Goal: Information Seeking & Learning: Learn about a topic

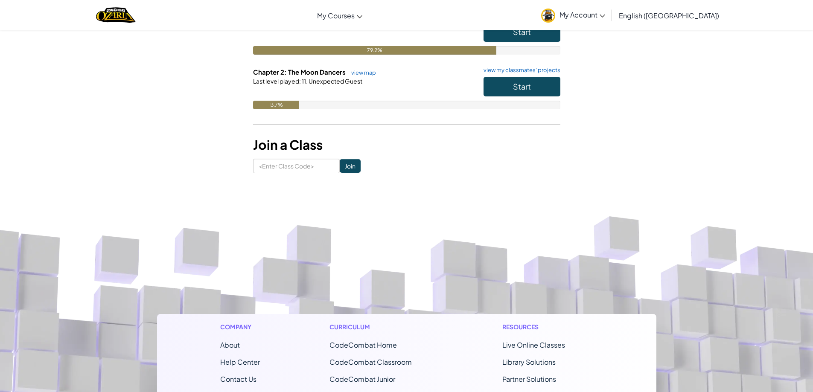
scroll to position [128, 0]
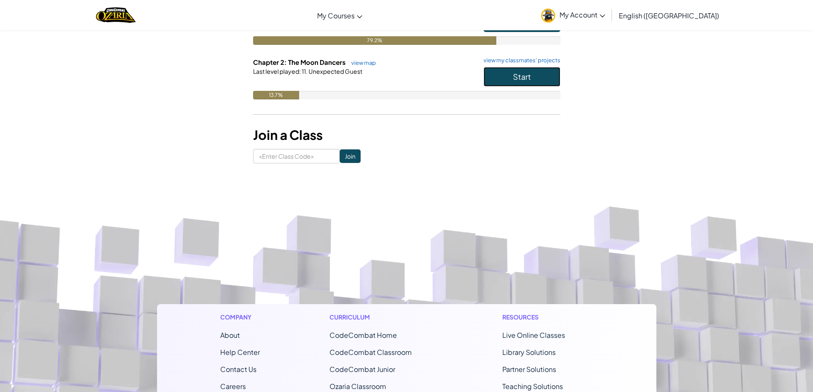
click at [511, 87] on div "Start" at bounding box center [517, 79] width 85 height 24
drag, startPoint x: 515, startPoint y: 67, endPoint x: 514, endPoint y: 62, distance: 4.7
click at [514, 62] on div "Chapter 2: The Moon Dancers view map view my classmates' projects Start Last le…" at bounding box center [406, 85] width 307 height 55
click at [511, 78] on button "Start" at bounding box center [522, 77] width 77 height 20
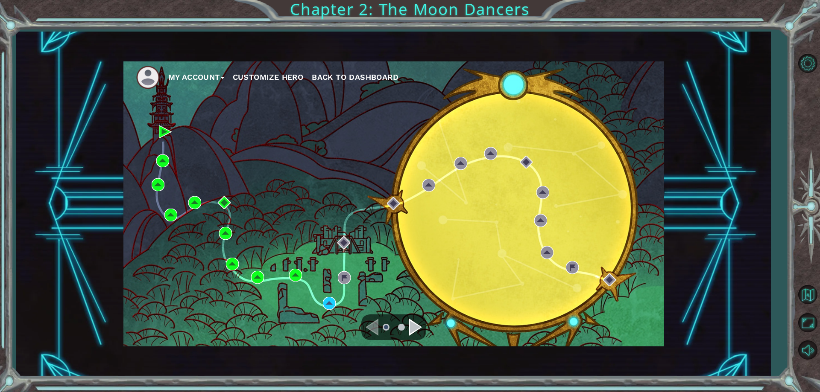
drag, startPoint x: 320, startPoint y: 310, endPoint x: 321, endPoint y: 303, distance: 6.9
click at [320, 308] on div "My Account Customize Hero Back to Dashboard" at bounding box center [393, 203] width 541 height 285
click at [321, 303] on div "My Account Customize Hero Back to Dashboard" at bounding box center [393, 203] width 541 height 285
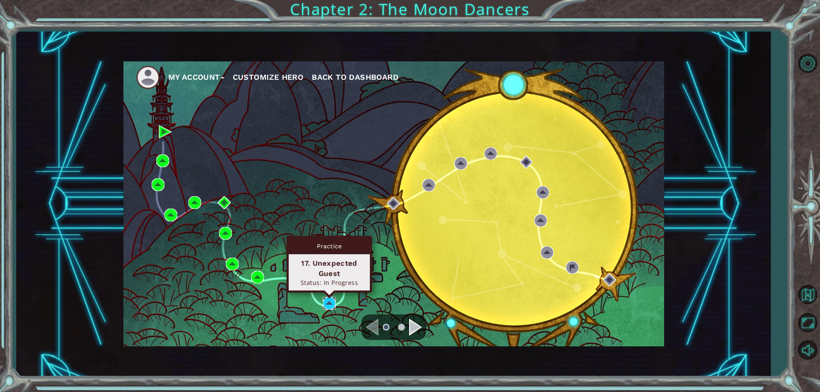
click at [330, 300] on img at bounding box center [329, 303] width 13 height 13
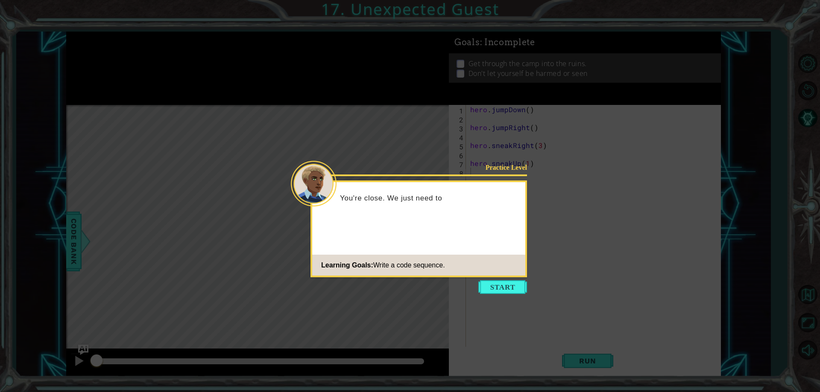
click at [501, 290] on button "Start" at bounding box center [502, 288] width 49 height 14
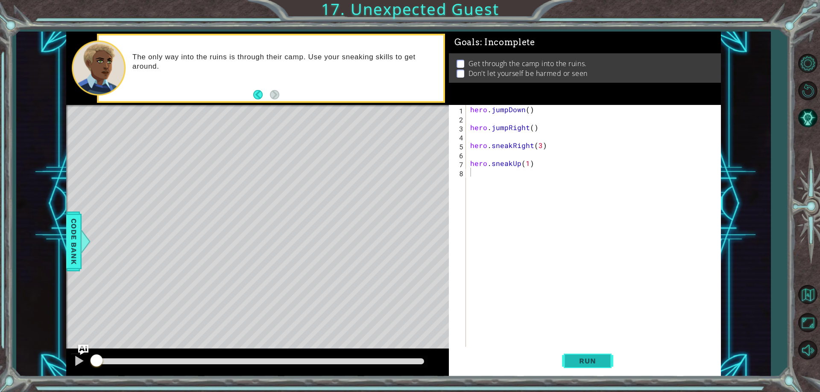
click at [581, 359] on span "Run" at bounding box center [587, 361] width 34 height 9
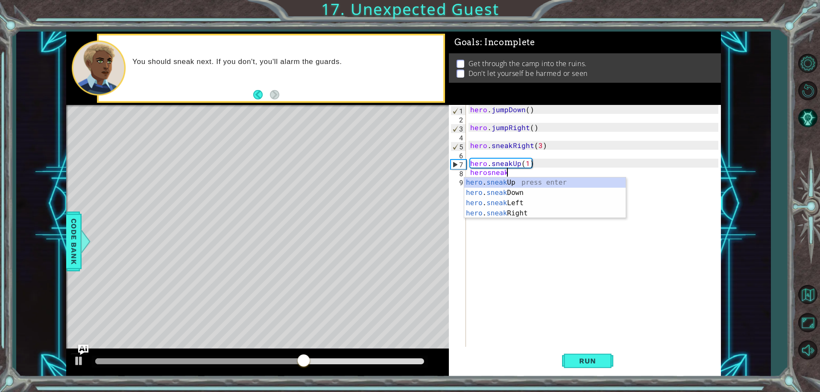
scroll to position [0, 2]
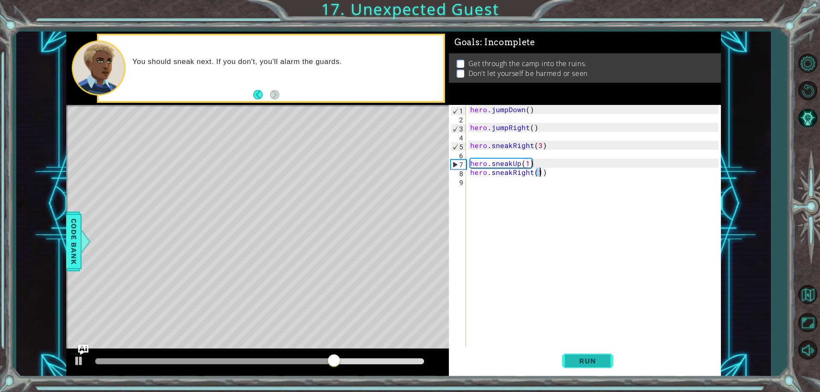
type textarea "hero.sneakRight(1)"
click at [573, 364] on span "Run" at bounding box center [587, 361] width 34 height 9
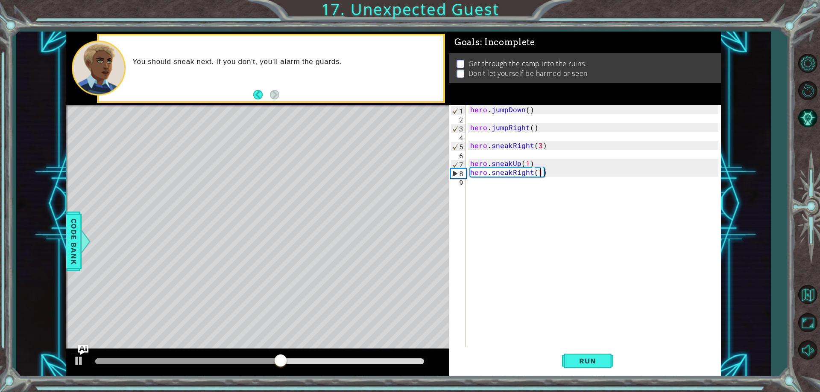
click at [594, 191] on div "hero . jumpDown ( ) hero . jumpRight ( ) hero . sneakRight ( 3 ) hero . sneakUp…" at bounding box center [595, 235] width 254 height 260
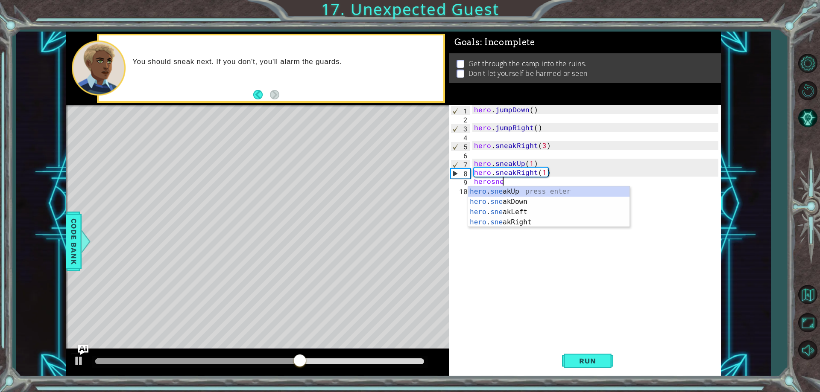
scroll to position [0, 2]
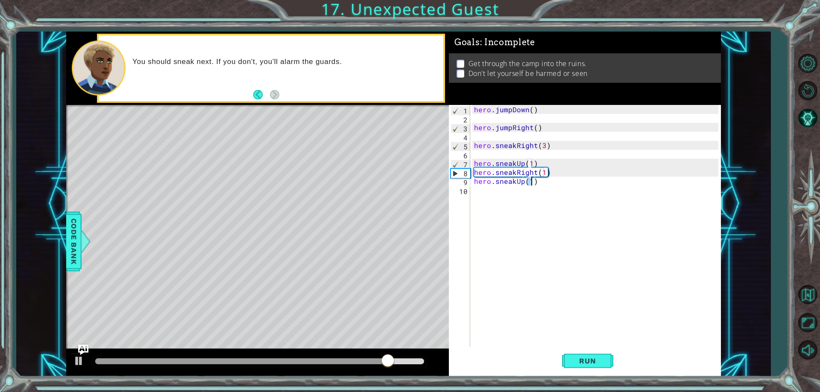
type textarea "hero.sneakUp(2)"
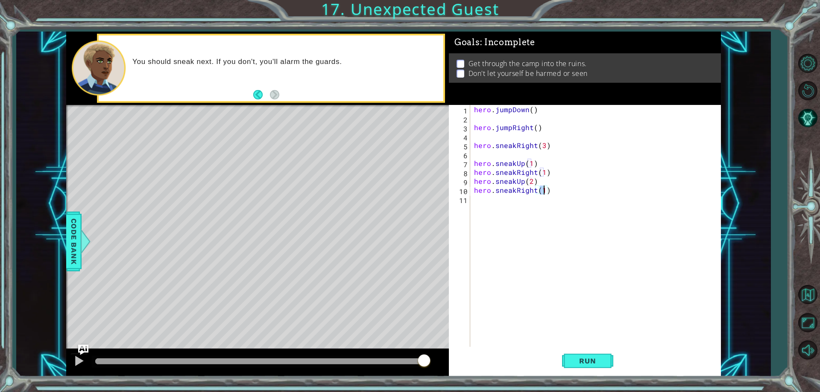
scroll to position [0, 4]
type textarea "hero.sneakRight(2)"
type textarea "hero.sneakDown(2)"
click at [583, 359] on span "Run" at bounding box center [587, 361] width 34 height 9
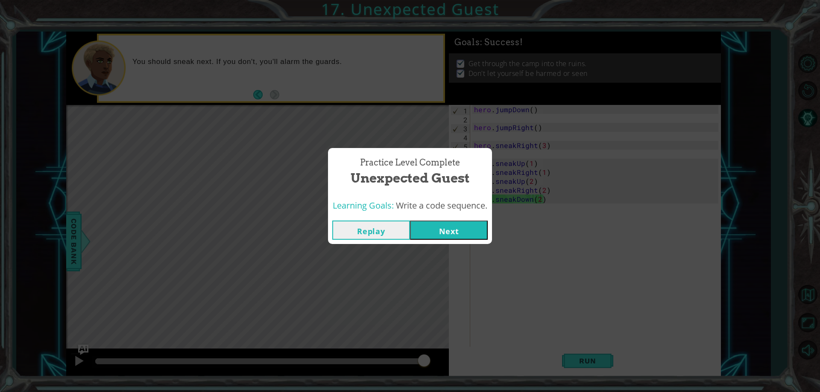
click at [459, 235] on button "Next" at bounding box center [449, 230] width 78 height 19
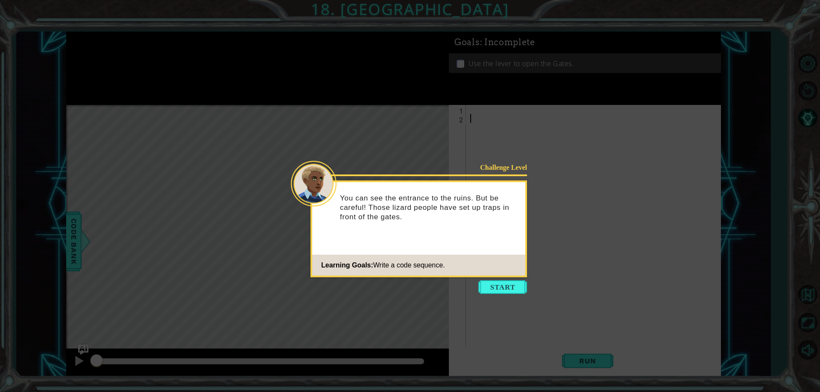
click at [476, 283] on icon at bounding box center [410, 196] width 820 height 392
click at [506, 286] on button "Start" at bounding box center [502, 288] width 49 height 14
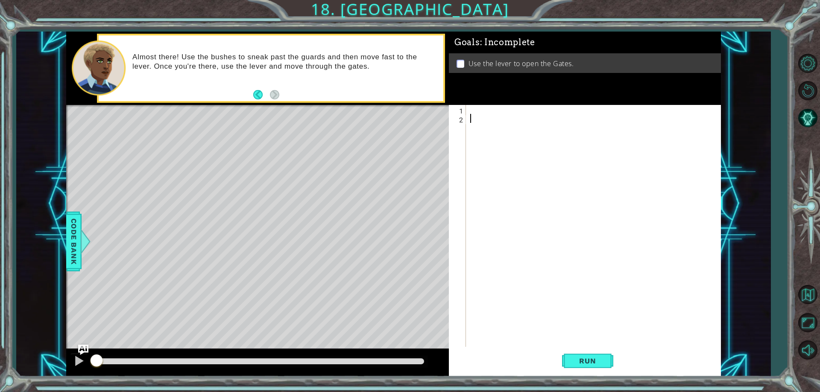
click at [551, 126] on div at bounding box center [595, 235] width 254 height 260
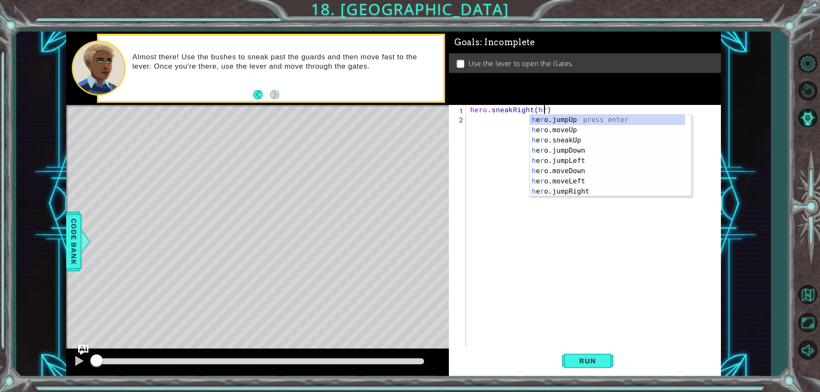
scroll to position [0, 4]
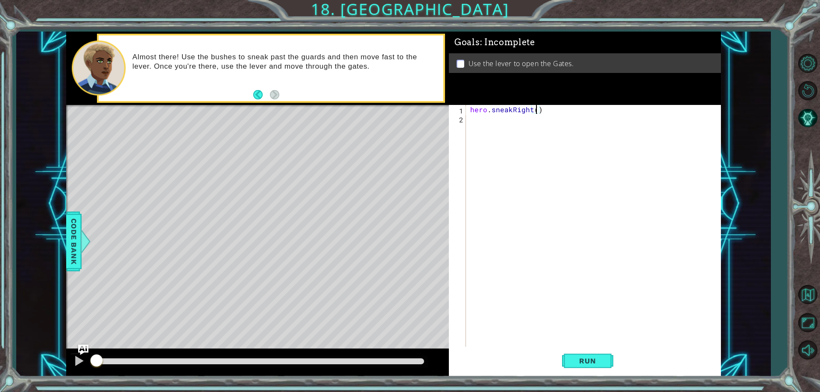
type textarea "hero.sneakRight(1)"
type textarea "hero.sneakUp(2)"
type textarea "hero.sneakRight(2)"
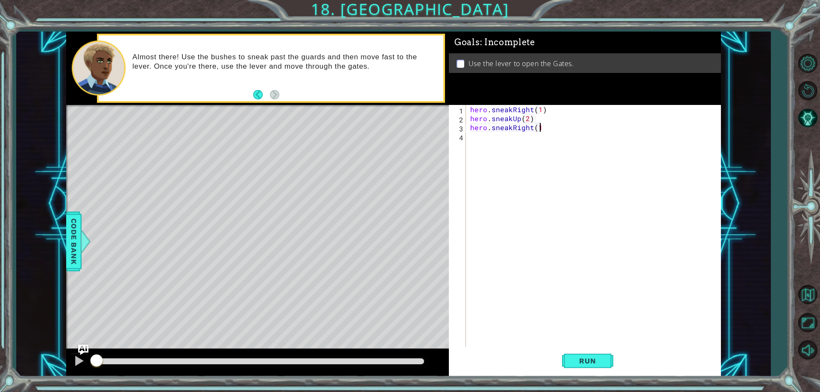
type textarea "hero.sneakRight(1)"
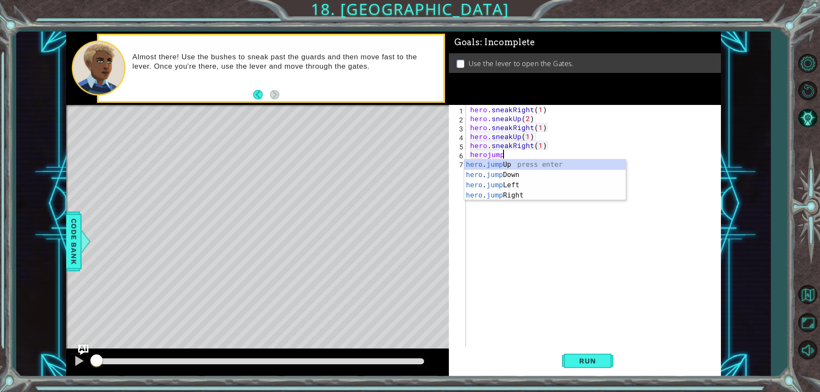
scroll to position [0, 6]
type textarea "hero.sneakRight(1)herojumpr"
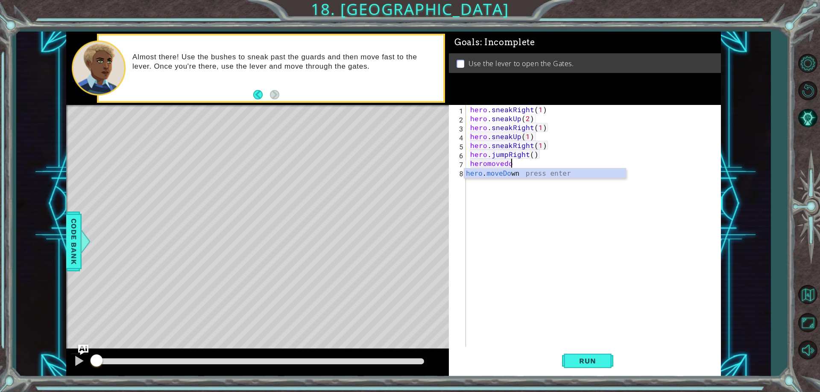
scroll to position [0, 3]
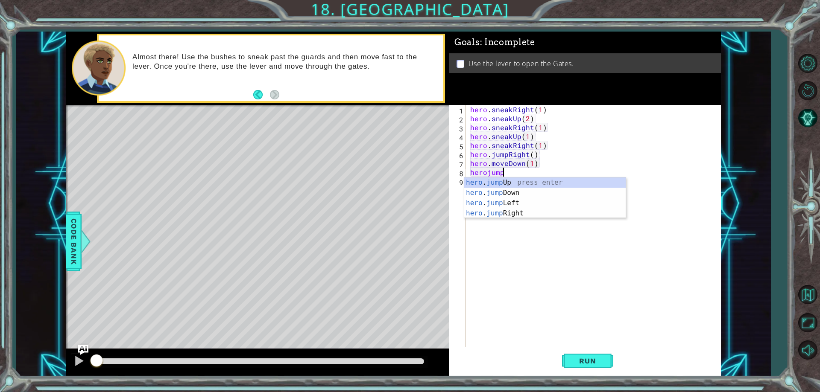
type textarea "hero.moveDown(1)herojumpdo"
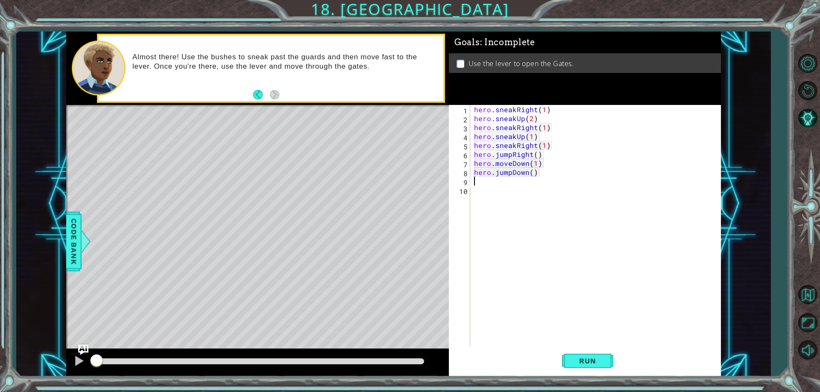
scroll to position [0, 0]
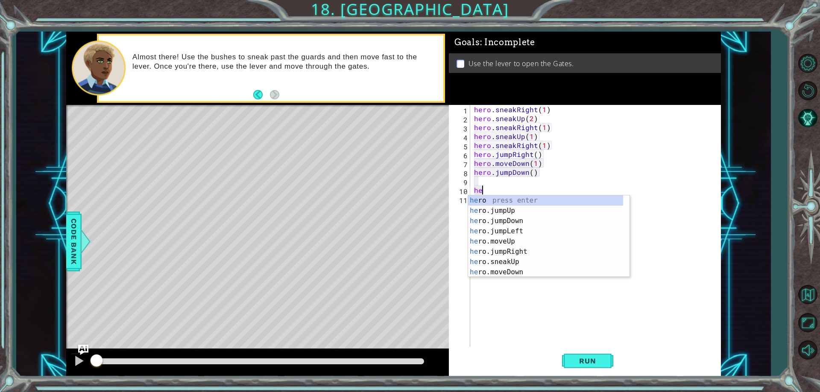
type textarea "h"
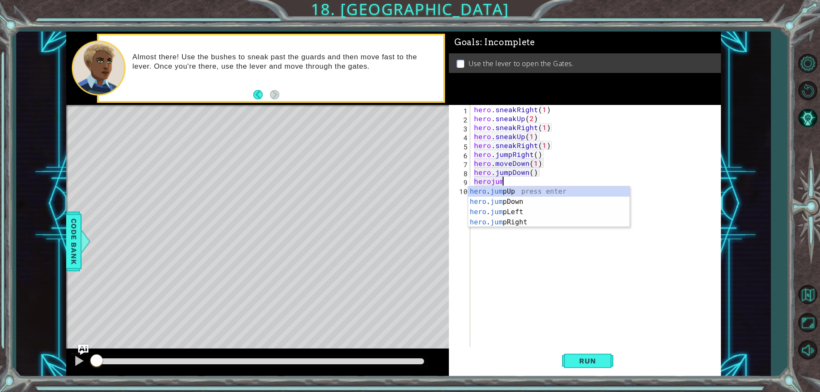
scroll to position [0, 2]
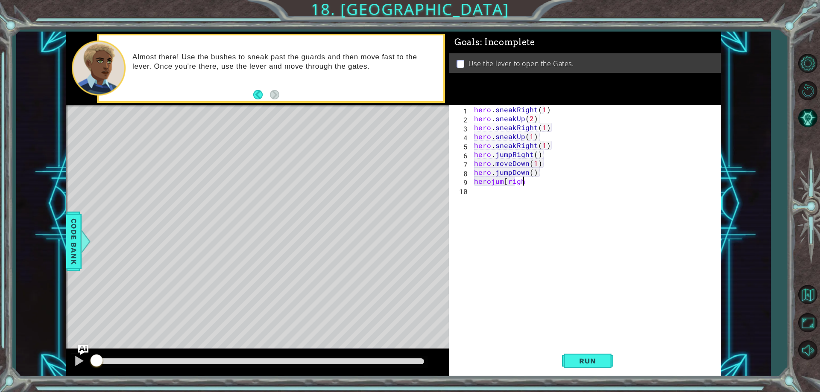
type textarea "herojum[right"
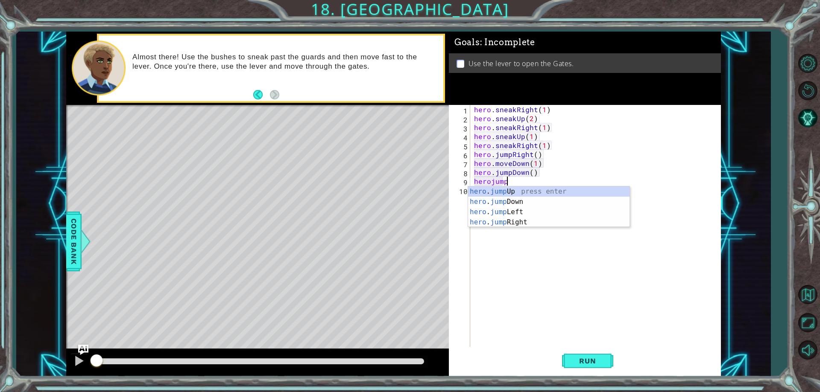
type textarea "herojumpr"
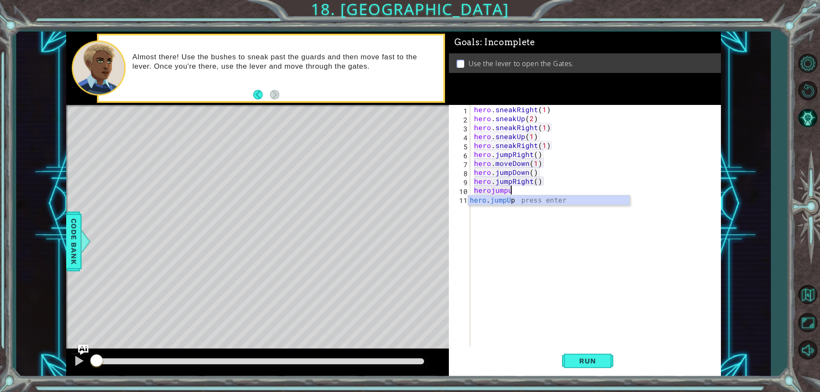
type textarea "herojumpup"
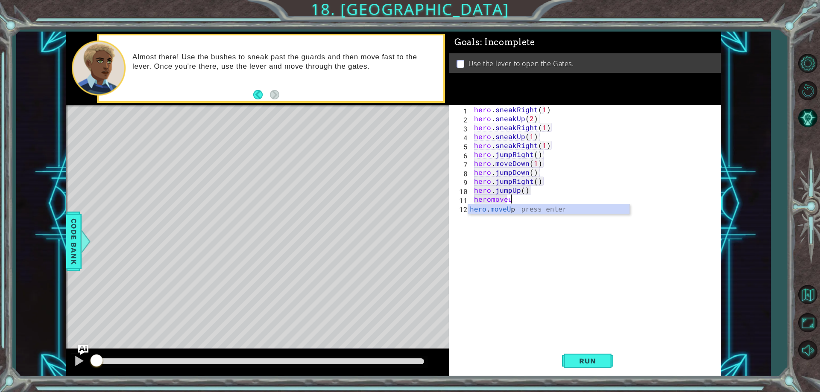
scroll to position [0, 2]
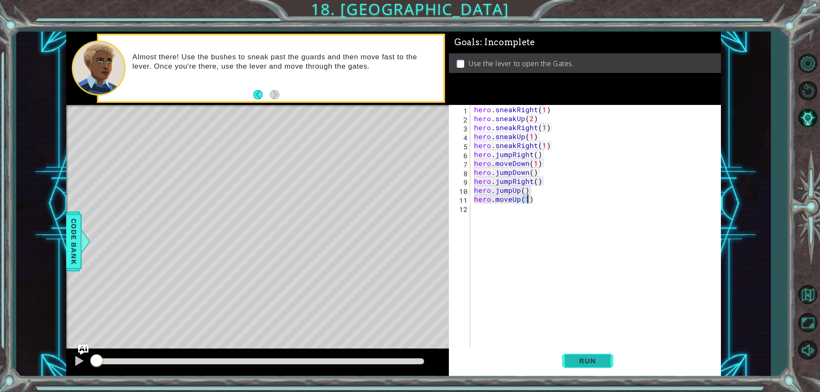
click at [565, 359] on button "Run" at bounding box center [587, 361] width 51 height 27
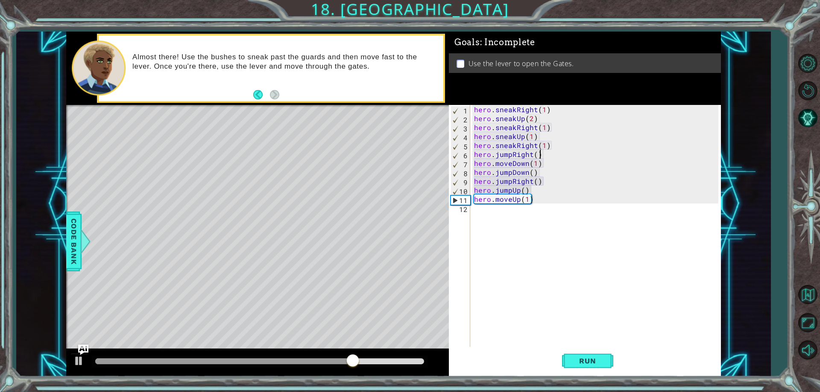
click at [551, 152] on div "hero . sneakRight ( 1 ) hero . sneakUp ( 2 ) hero . sneakRight ( 1 ) hero . sne…" at bounding box center [597, 235] width 250 height 260
click at [506, 155] on div "hero . sneakRight ( 1 ) hero . sneakUp ( 2 ) hero . sneakRight ( 1 ) hero . sne…" at bounding box center [597, 235] width 250 height 260
drag, startPoint x: 564, startPoint y: 159, endPoint x: 502, endPoint y: 160, distance: 61.9
click at [502, 160] on div "hero . sneakRight ( 1 ) hero . sneakUp ( 2 ) hero . sneakRight ( 1 ) hero . sne…" at bounding box center [597, 235] width 250 height 260
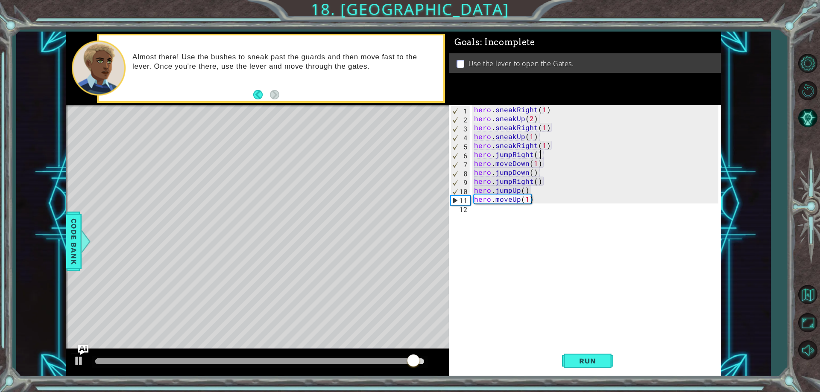
click at [544, 154] on div "hero . sneakRight ( 1 ) hero . sneakUp ( 2 ) hero . sneakRight ( 1 ) hero . sne…" at bounding box center [597, 235] width 250 height 260
type textarea "hero.jumpRight()"
click at [541, 214] on div "hero . sneakRight ( 1 ) hero . sneakUp ( 2 ) hero . sneakRight ( 1 ) hero . sne…" at bounding box center [597, 235] width 250 height 260
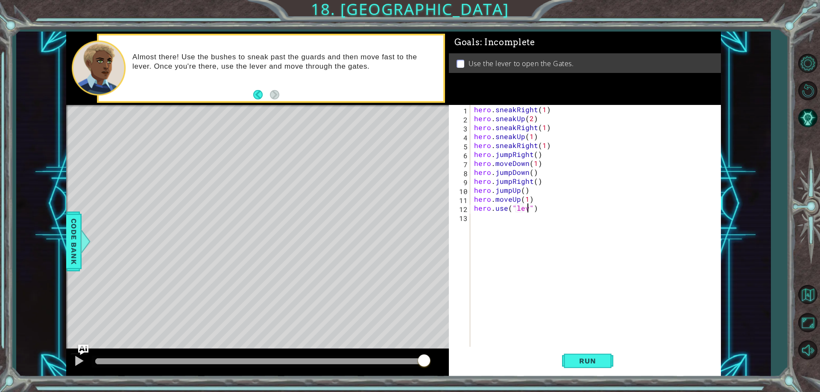
scroll to position [0, 4]
click at [592, 359] on span "Run" at bounding box center [587, 361] width 34 height 9
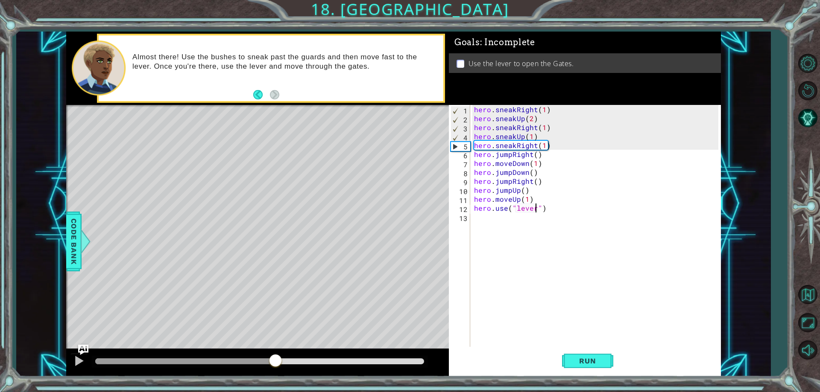
drag, startPoint x: 129, startPoint y: 364, endPoint x: 316, endPoint y: 362, distance: 187.0
click at [316, 362] on div at bounding box center [259, 362] width 329 height 6
drag, startPoint x: 317, startPoint y: 358, endPoint x: 234, endPoint y: 354, distance: 83.8
click at [234, 354] on div at bounding box center [233, 361] width 15 height 15
click at [497, 157] on div "hero . sneakRight ( 1 ) hero . sneakUp ( 2 ) hero . sneakRight ( 1 ) hero . sne…" at bounding box center [597, 235] width 250 height 260
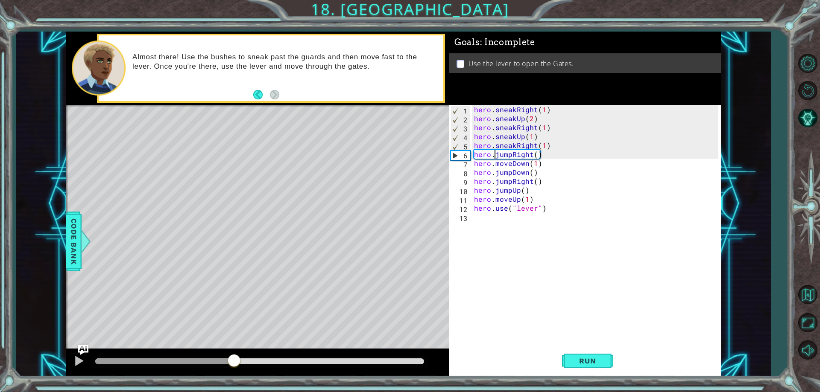
click at [497, 157] on div "hero . sneakRight ( 1 ) hero . sneakUp ( 2 ) hero . sneakRight ( 1 ) hero . sne…" at bounding box center [597, 235] width 250 height 260
click at [534, 153] on div "hero . sneakRight ( 1 ) hero . sneakUp ( 2 ) hero . sneakRight ( 1 ) hero . sne…" at bounding box center [597, 235] width 250 height 260
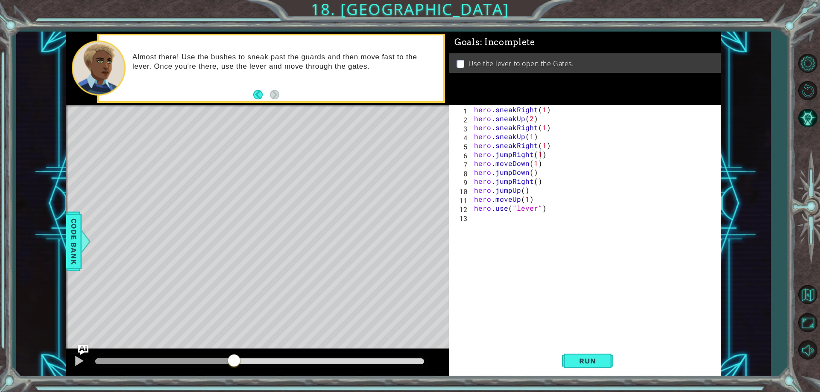
click at [576, 377] on div "hero.jumpRight(1) 1 2 3 4 5 6 7 8 9 10 11 12 13 hero . sneakRight ( 1 ) hero . …" at bounding box center [585, 241] width 272 height 272
click at [577, 374] on button "Run" at bounding box center [587, 361] width 51 height 27
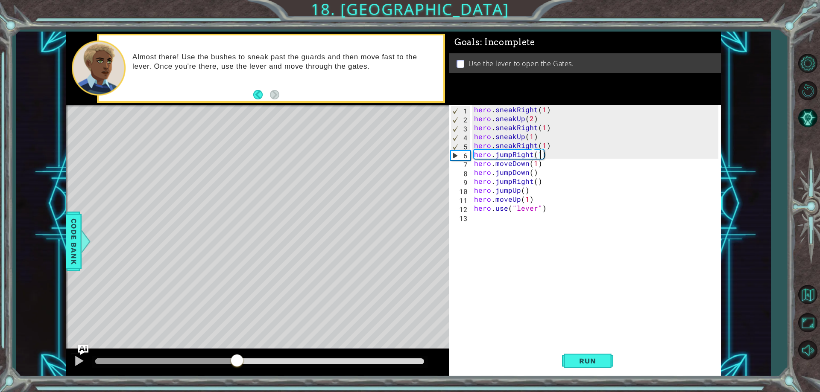
drag, startPoint x: 119, startPoint y: 362, endPoint x: 237, endPoint y: 349, distance: 119.4
click at [237, 359] on div at bounding box center [236, 361] width 15 height 15
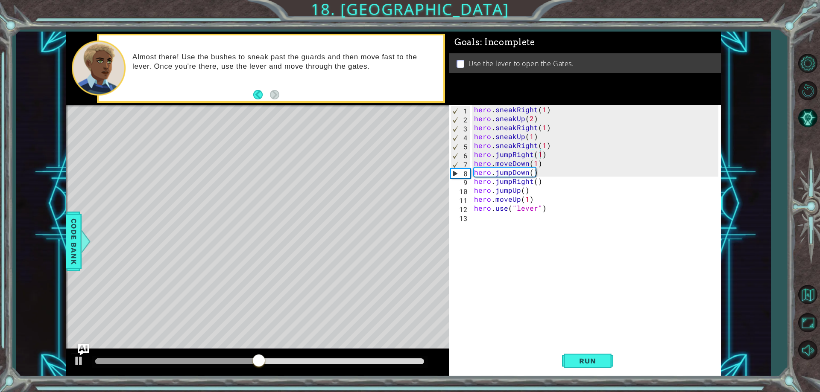
click at [78, 353] on img "Ask AI" at bounding box center [83, 350] width 11 height 11
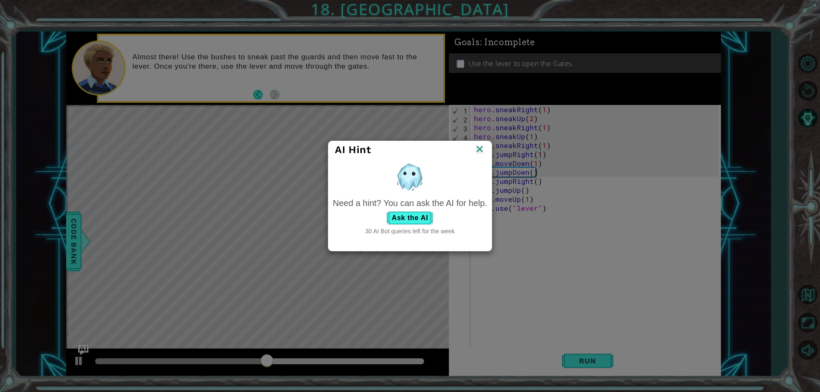
drag, startPoint x: 82, startPoint y: 364, endPoint x: 95, endPoint y: 351, distance: 19.0
click at [83, 362] on div "AI Hint Need a hint? You can ask the AI for help. Ask the AI 30 AI Bot queries …" at bounding box center [410, 196] width 820 height 392
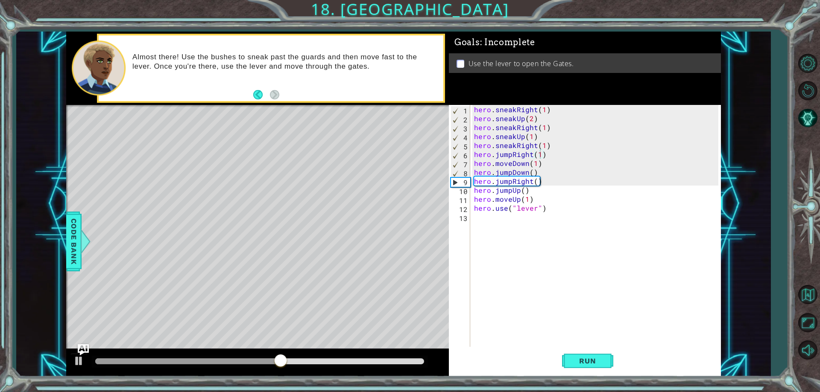
click at [82, 352] on img "Ask AI" at bounding box center [83, 350] width 11 height 11
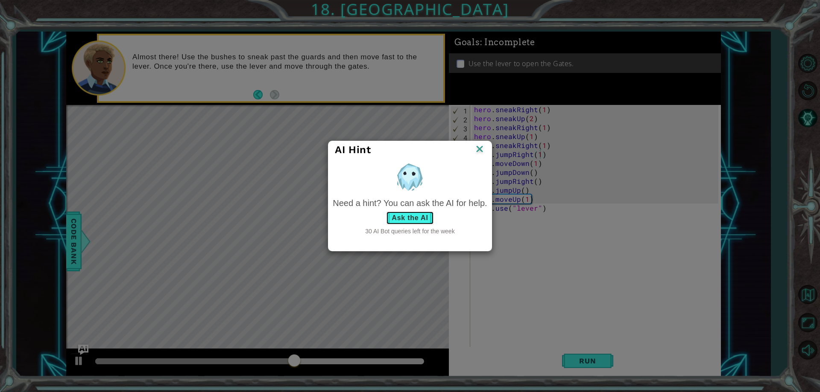
click at [387, 211] on div "Need a hint? You can ask the AI for help. Ask the AI 30 AI Bot queries left for…" at bounding box center [410, 216] width 154 height 39
click at [397, 218] on button "Ask the AI" at bounding box center [409, 218] width 47 height 14
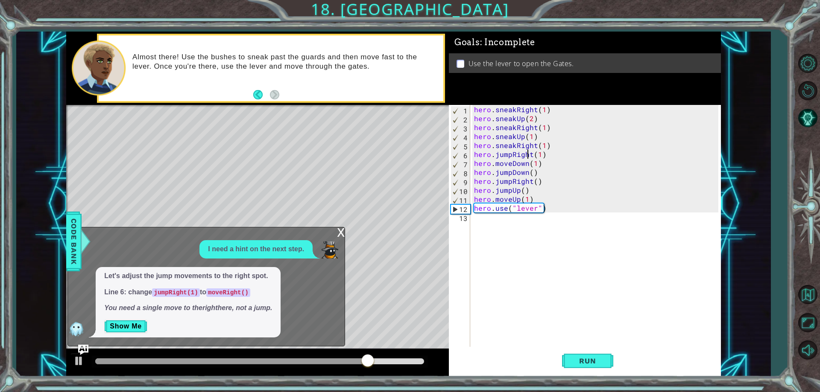
click at [526, 155] on div "hero . sneakRight ( 1 ) hero . sneakUp ( 2 ) hero . sneakRight ( 1 ) hero . sne…" at bounding box center [597, 235] width 250 height 260
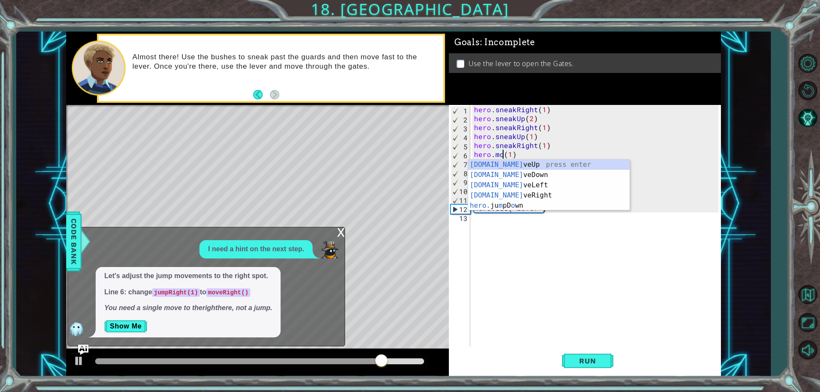
scroll to position [0, 2]
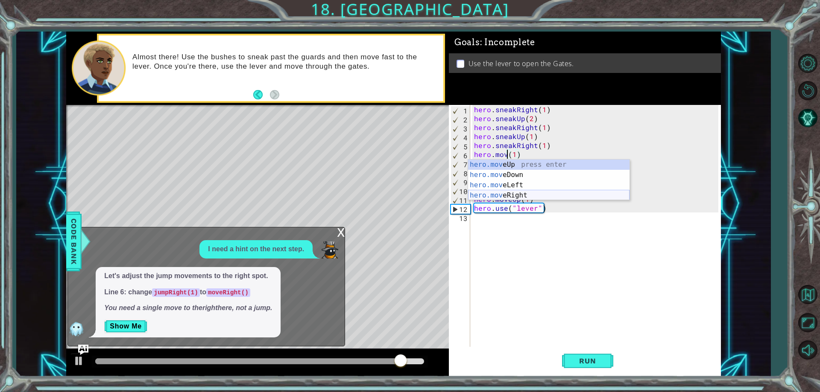
click at [527, 196] on div "hero.mov eUp press enter hero.mov eDown press enter hero.mov eLeft press enter …" at bounding box center [548, 190] width 161 height 61
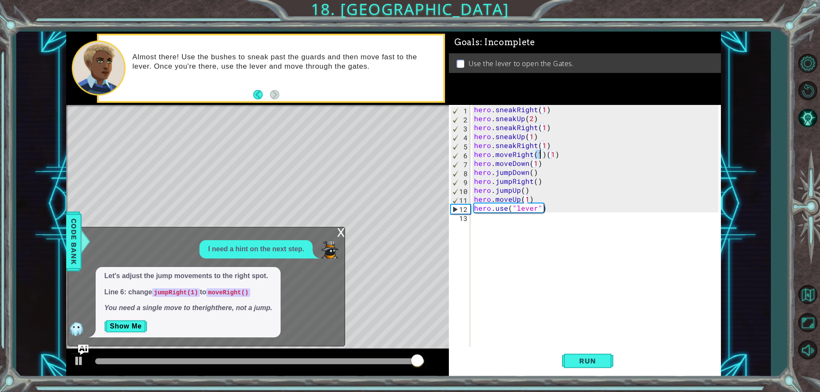
click at [575, 162] on div "hero . sneakRight ( 1 ) hero . sneakUp ( 2 ) hero . sneakRight ( 1 ) hero . sne…" at bounding box center [597, 235] width 250 height 260
click at [575, 154] on div "hero . sneakRight ( 1 ) hero . sneakUp ( 2 ) hero . sneakRight ( 1 ) hero . sne…" at bounding box center [597, 235] width 250 height 260
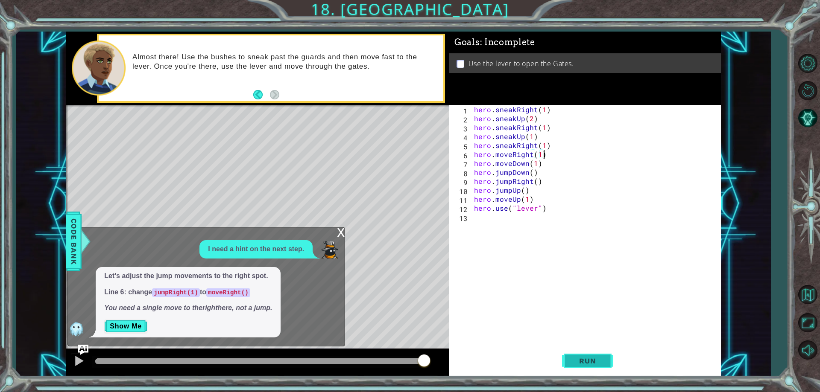
type textarea "hero.moveRight(1)"
click at [605, 362] on button "Run" at bounding box center [587, 361] width 51 height 27
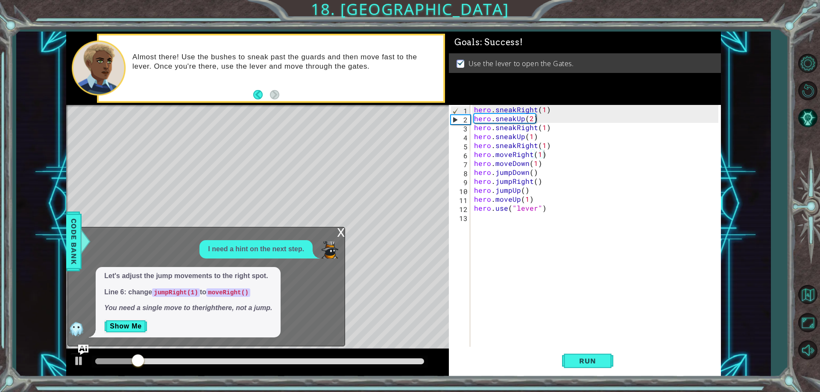
click at [342, 230] on div "x" at bounding box center [341, 232] width 8 height 9
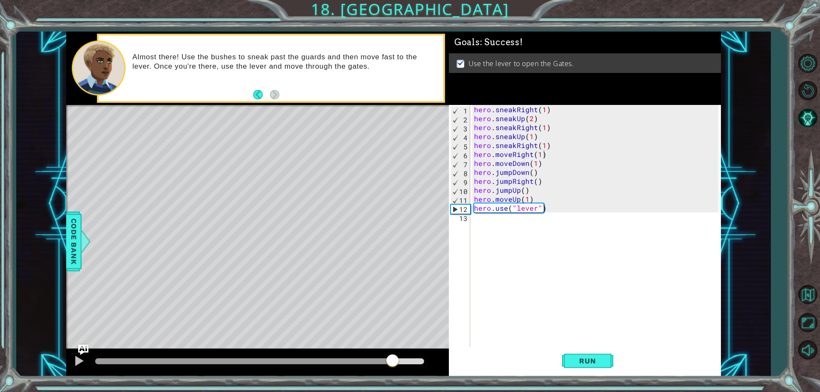
click at [397, 324] on div "methods hero use(thing) moveUp(steps) moveDown(steps) moveLeft(steps) moveRight…" at bounding box center [393, 204] width 655 height 345
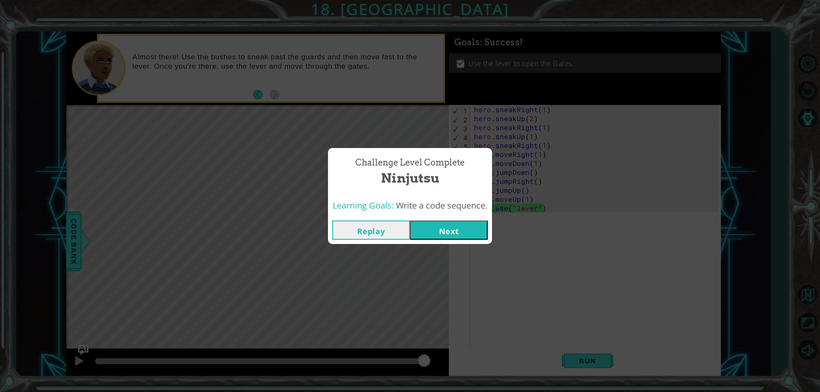
click at [415, 235] on button "Next" at bounding box center [449, 230] width 78 height 19
